Goal: Information Seeking & Learning: Learn about a topic

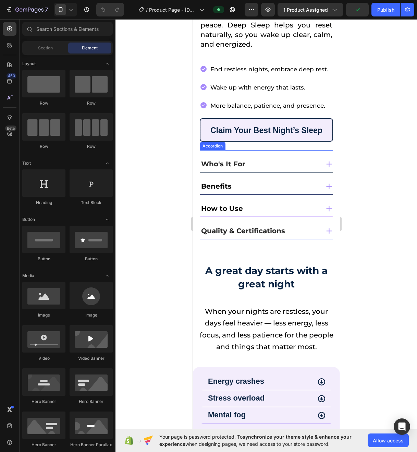
scroll to position [266, 0]
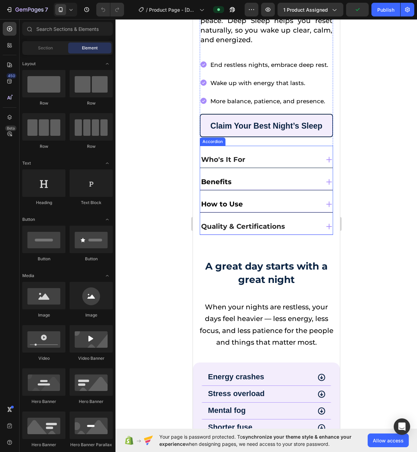
click at [264, 153] on div "Who's It For" at bounding box center [260, 159] width 120 height 13
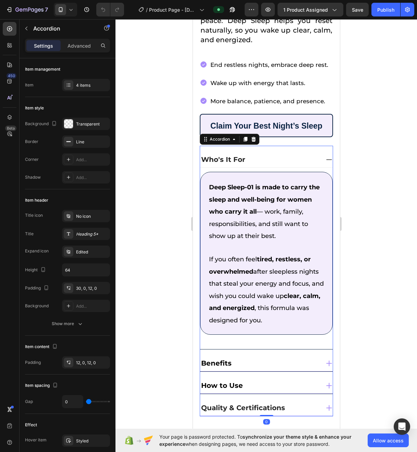
click at [264, 153] on div "Who's It For" at bounding box center [260, 159] width 120 height 13
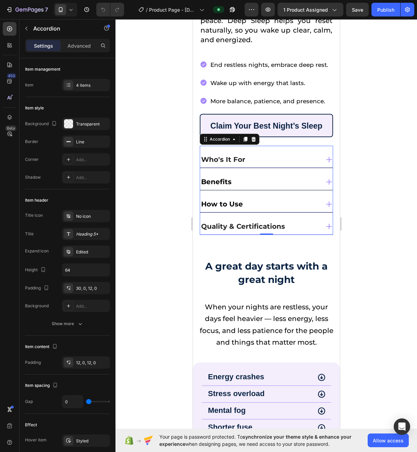
click at [269, 168] on div "Benefits" at bounding box center [266, 179] width 133 height 22
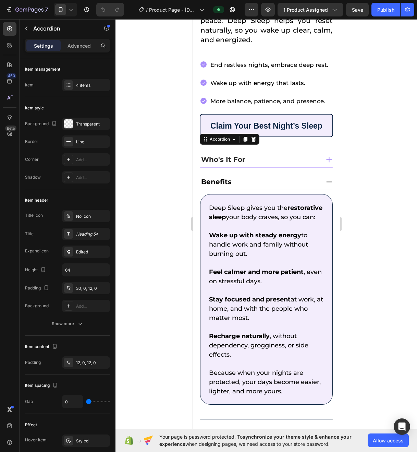
click at [269, 175] on div "Benefits" at bounding box center [260, 181] width 120 height 13
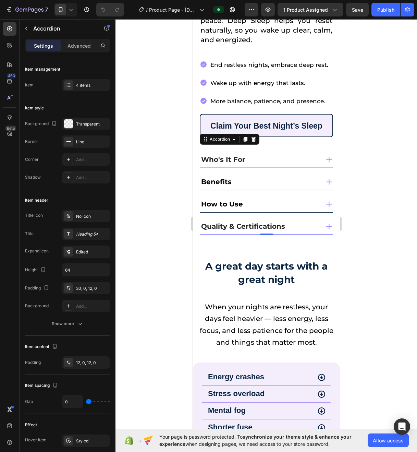
click at [267, 198] on div "How to Use" at bounding box center [260, 204] width 120 height 13
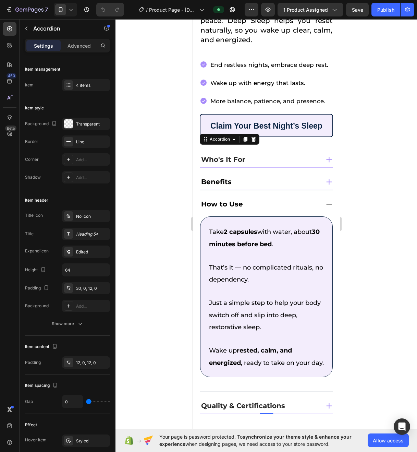
click at [267, 198] on div "How to Use" at bounding box center [260, 204] width 120 height 13
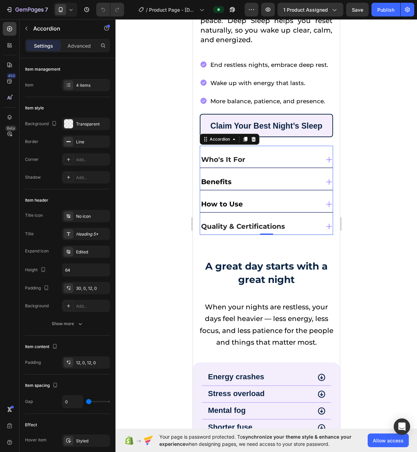
click at [324, 217] on div "Quality & Certifications" at bounding box center [266, 223] width 133 height 22
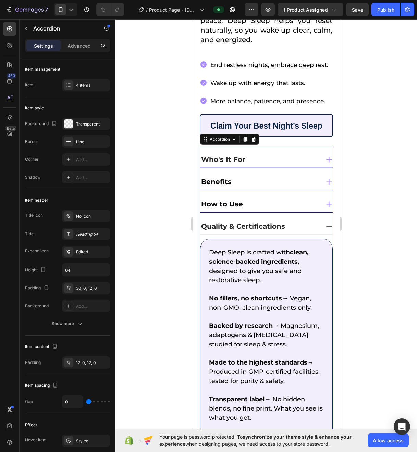
click at [312, 217] on div "Quality & Certifications" at bounding box center [260, 226] width 120 height 13
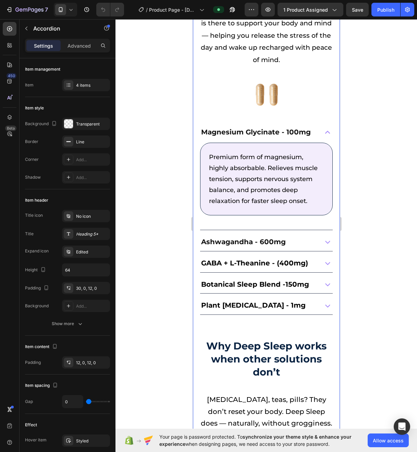
scroll to position [824, 0]
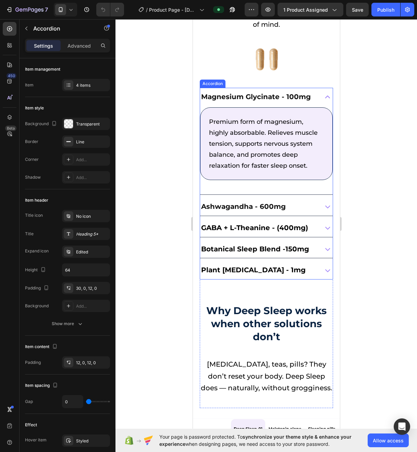
click at [291, 201] on div "Ashwagandha - 600mg" at bounding box center [258, 206] width 117 height 13
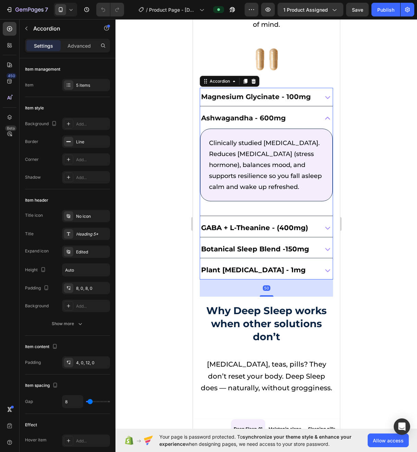
click at [315, 217] on div "GABA + L-Theanine - (400mg)" at bounding box center [266, 228] width 133 height 18
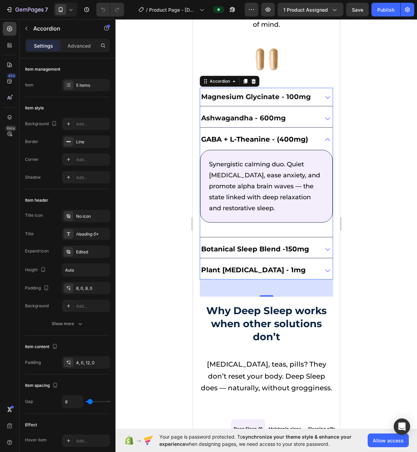
click at [314, 217] on div "Botanical Sleep Blend -150mg" at bounding box center [266, 249] width 133 height 18
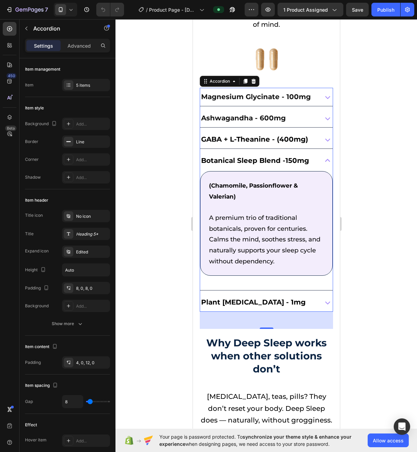
click at [306, 217] on div "Plant [MEDICAL_DATA] - 1mg" at bounding box center [258, 302] width 117 height 13
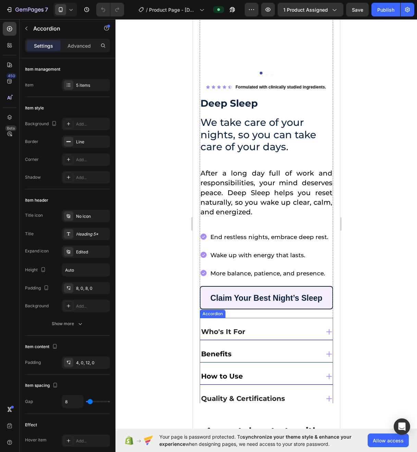
scroll to position [0, 0]
